Goal: Task Accomplishment & Management: Complete application form

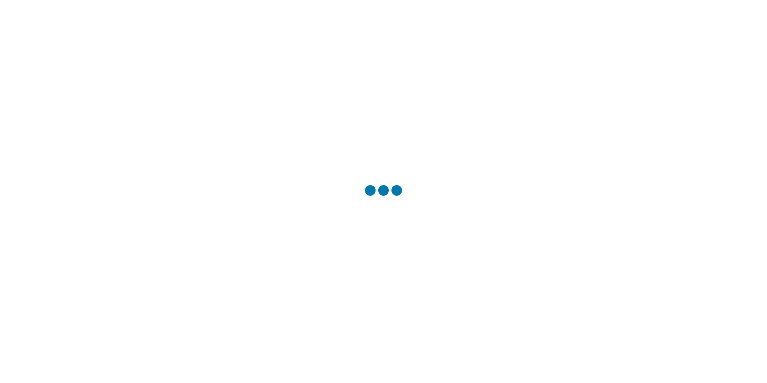
click at [376, 211] on div at bounding box center [383, 191] width 767 height 383
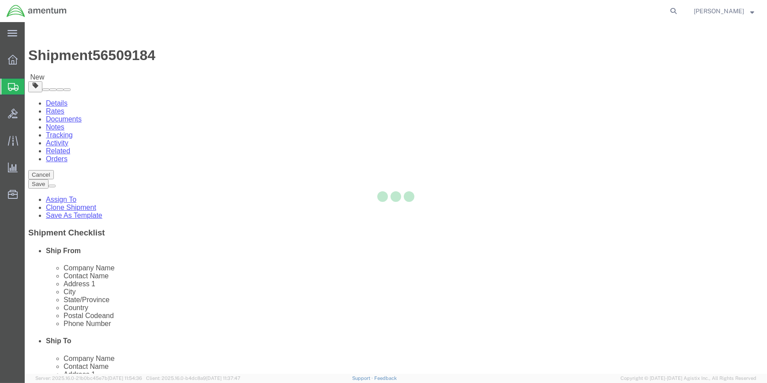
select select "49914"
select select "49950"
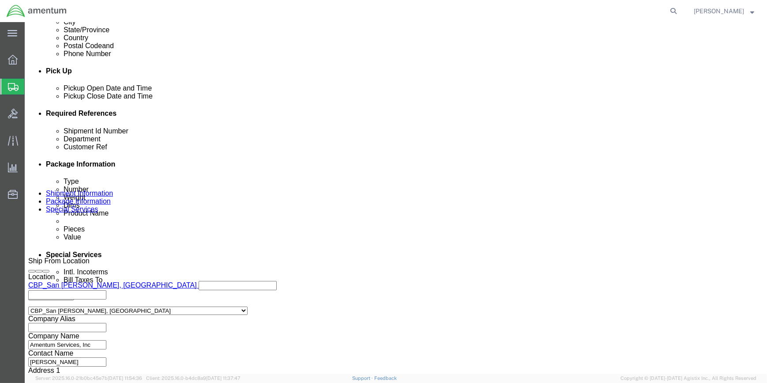
scroll to position [361, 0]
click input "text"
type input "3"
drag, startPoint x: 74, startPoint y: 8, endPoint x: 119, endPoint y: 11, distance: 45.1
click span "56509184"
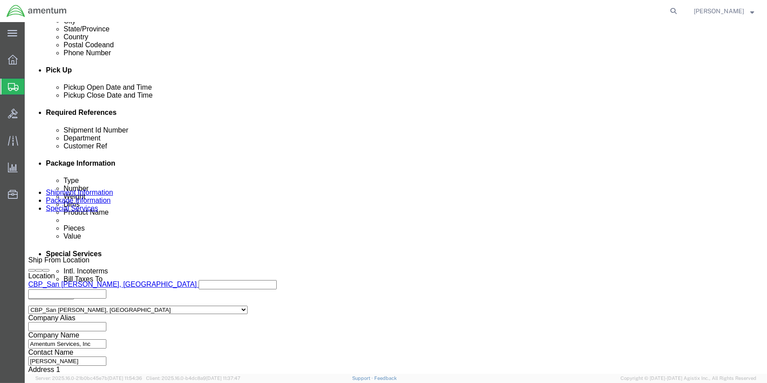
drag, startPoint x: 119, startPoint y: 11, endPoint x: 113, endPoint y: 13, distance: 6.1
copy span "56509184"
click input "text"
paste input "56509184"
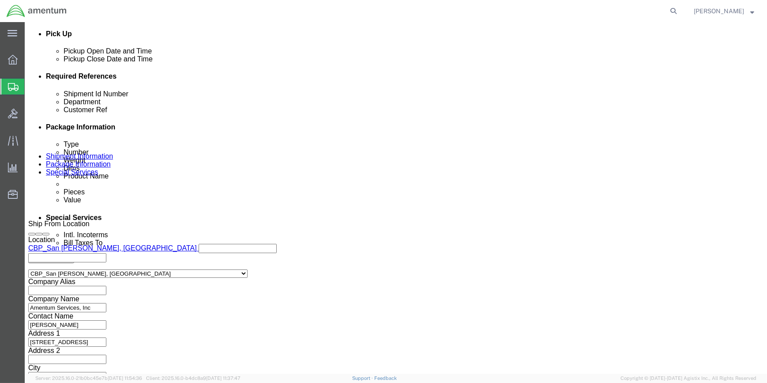
scroll to position [423, 0]
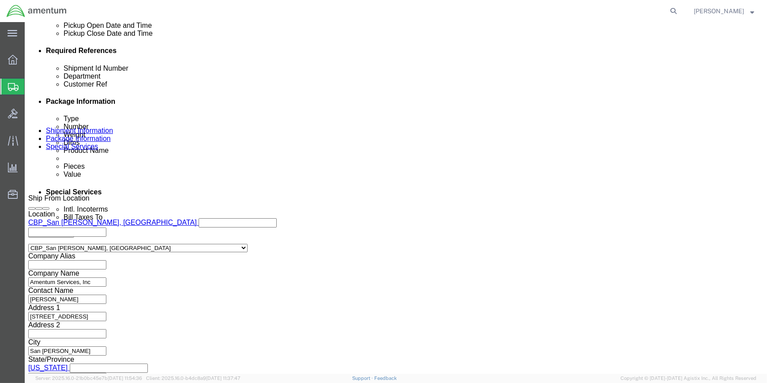
type input "56509184"
click button "Continue"
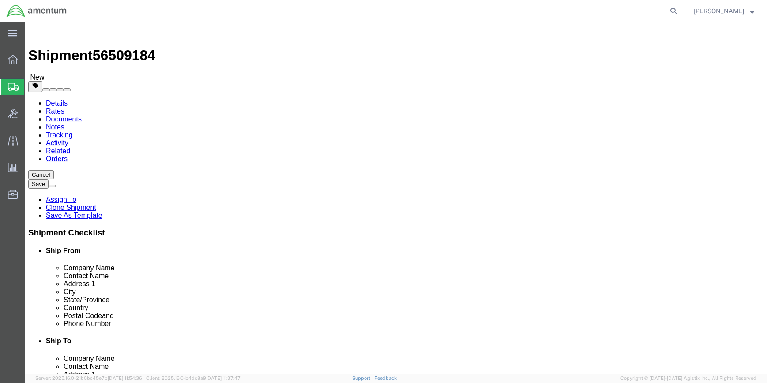
click select "Select BCK Boxes Bale(s) Basket(s) Bolt(s) Bottle(s) Buckets Bulk Bundle(s) Can…"
select select "SBX"
click select "Select BCK Boxes Bale(s) Basket(s) Bolt(s) Bottle(s) Buckets Bulk Bundle(s) Can…"
click input "0.00"
type input "0"
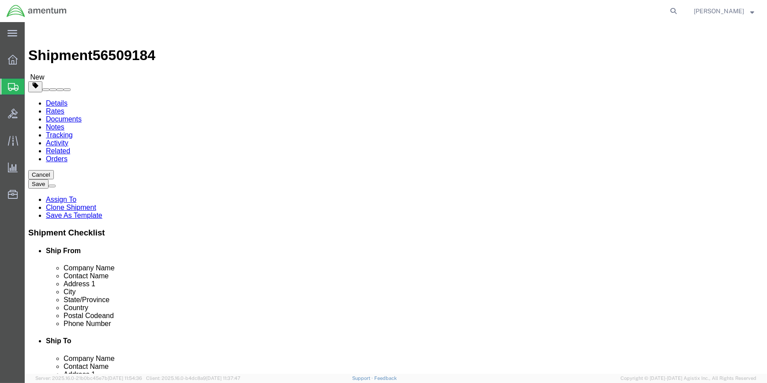
type input "1"
click link "Add Content"
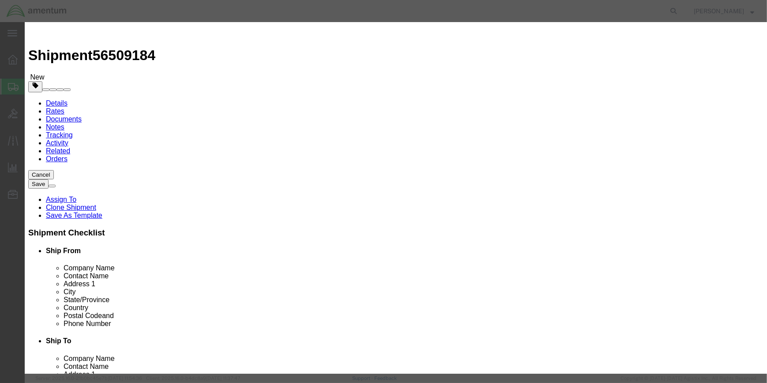
click input "text"
type input "h"
type input "HOLLOW BOLT ASSY"
click input "0"
type input "1"
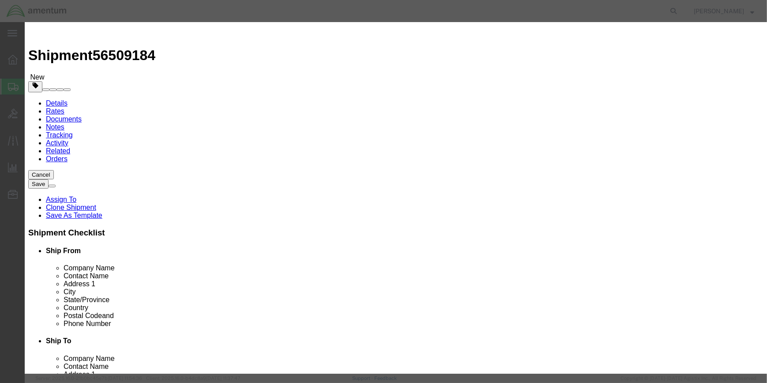
drag, startPoint x: 226, startPoint y: 101, endPoint x: 270, endPoint y: 118, distance: 47.4
click input "text"
type input "200"
click button "Save & Close"
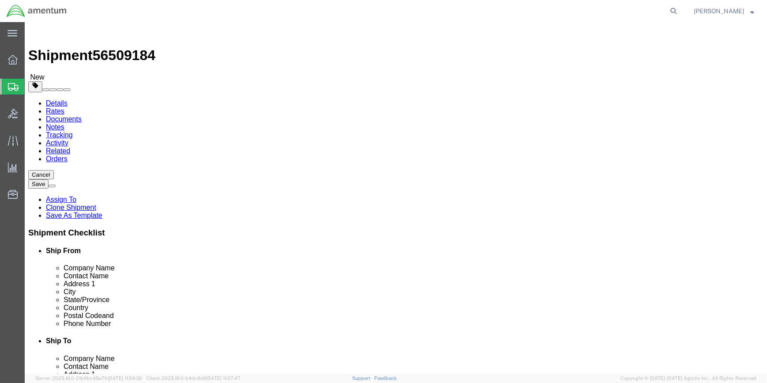
click button "Rate Shipment"
